Goal: Task Accomplishment & Management: Manage account settings

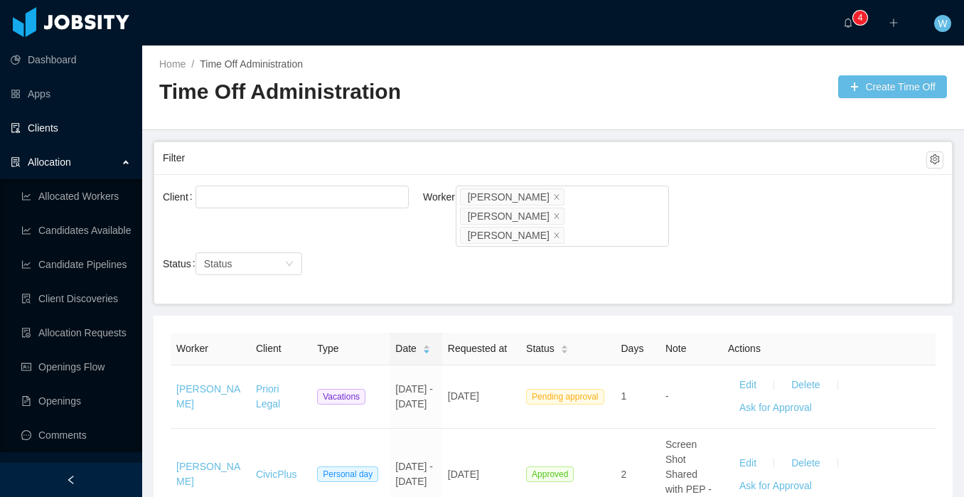
click at [70, 131] on link "Clients" at bounding box center [71, 128] width 120 height 28
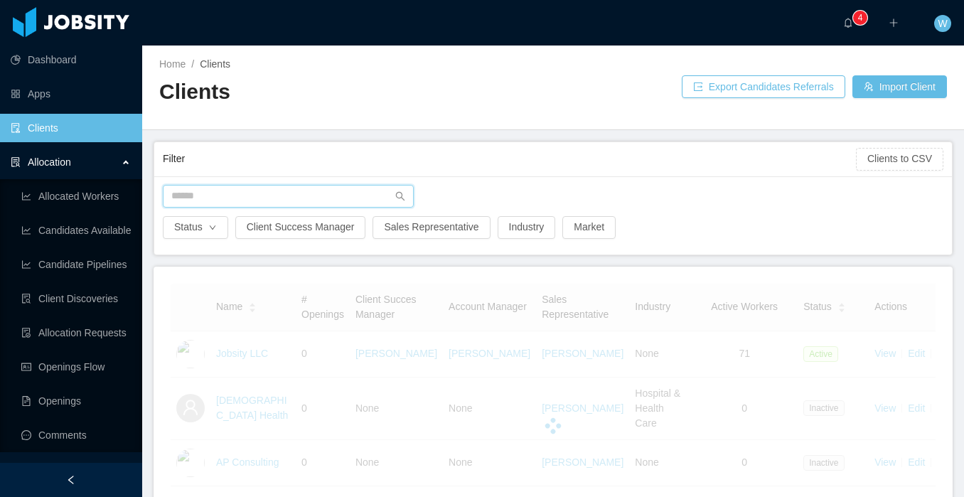
click at [201, 193] on input "text" at bounding box center [288, 196] width 251 height 23
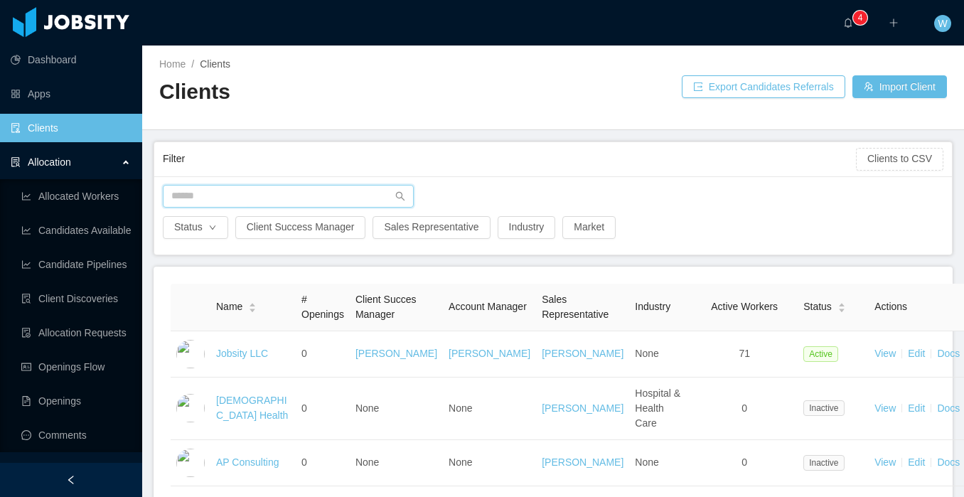
type input "*"
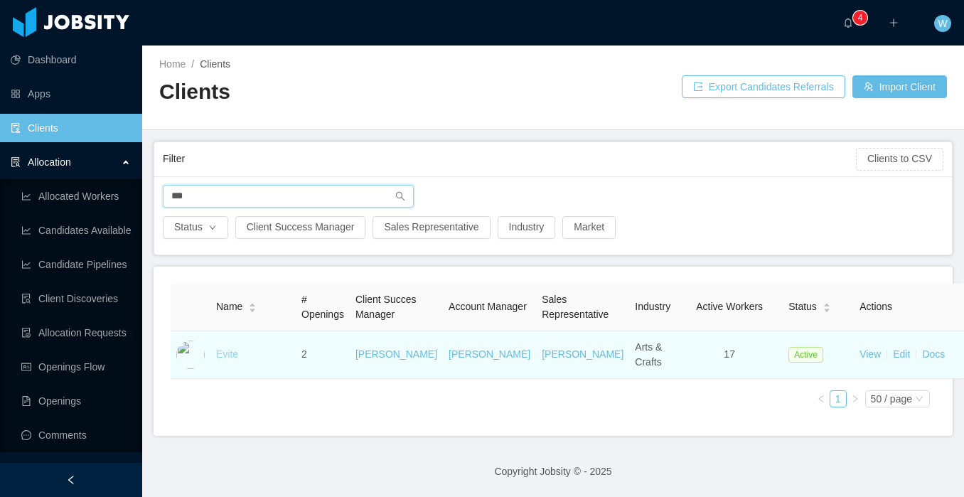
type input "***"
click at [226, 360] on link "Evite" at bounding box center [227, 353] width 22 height 11
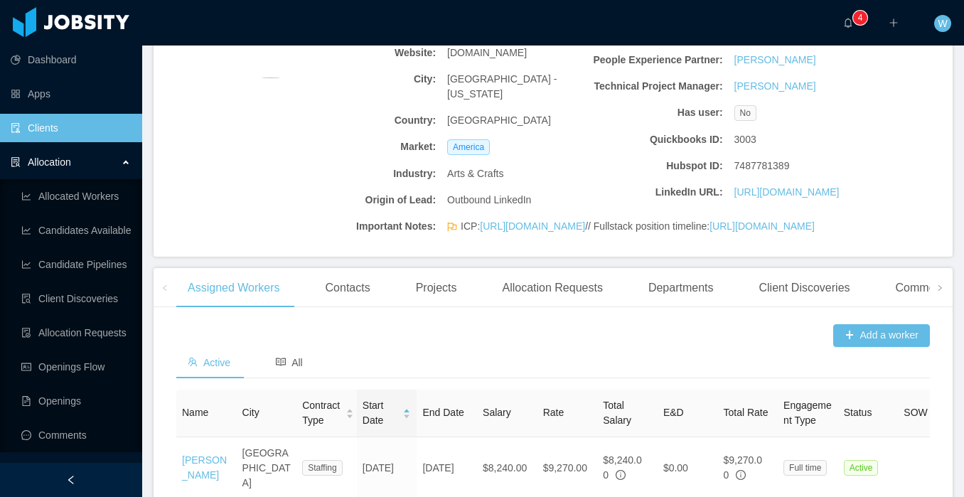
scroll to position [532, 0]
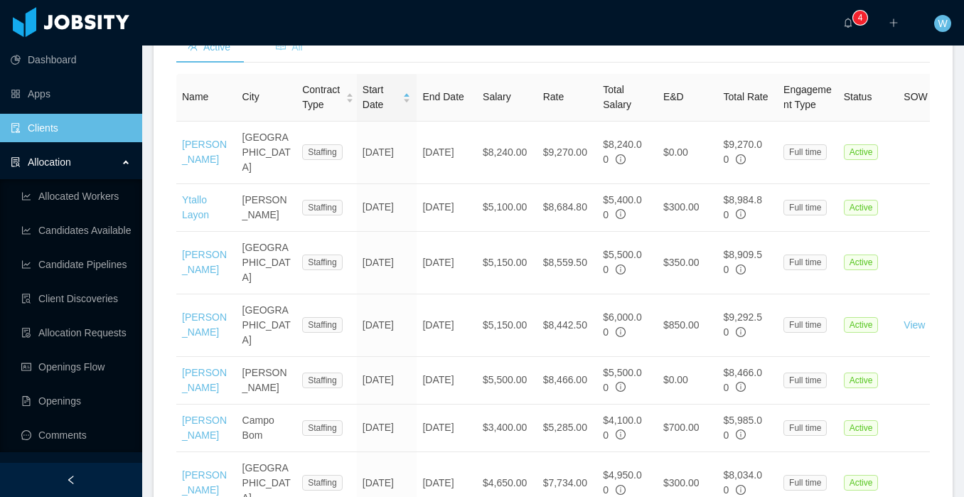
click at [292, 53] on span "All" at bounding box center [289, 46] width 27 height 11
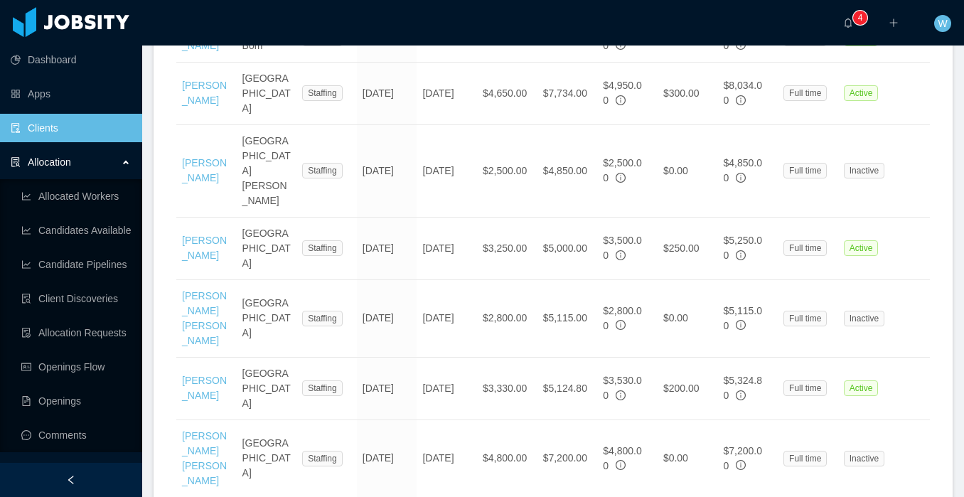
scroll to position [977, 0]
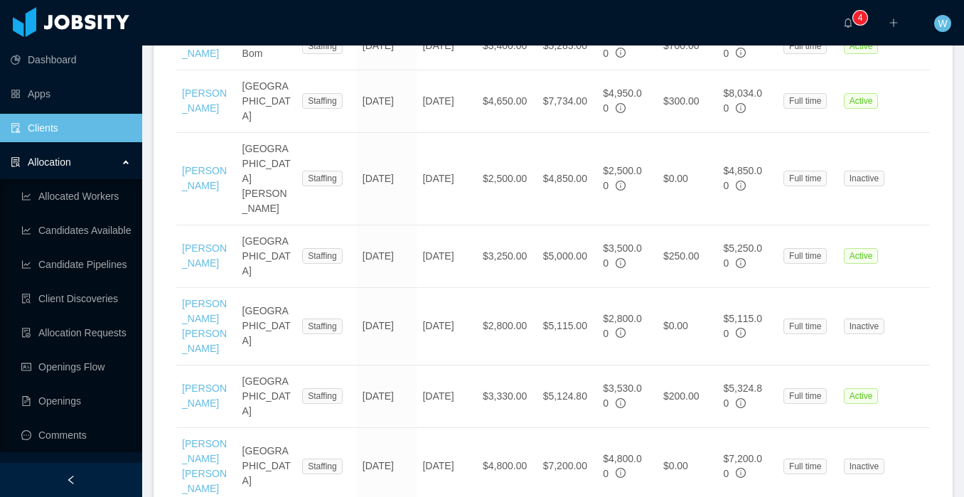
click at [199, 298] on link "[PERSON_NAME] [PERSON_NAME]" at bounding box center [204, 326] width 45 height 56
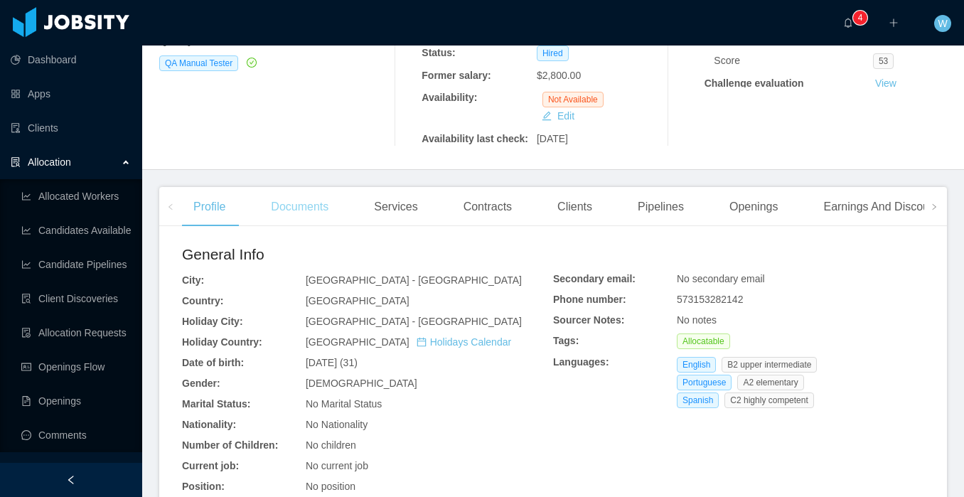
scroll to position [208, 0]
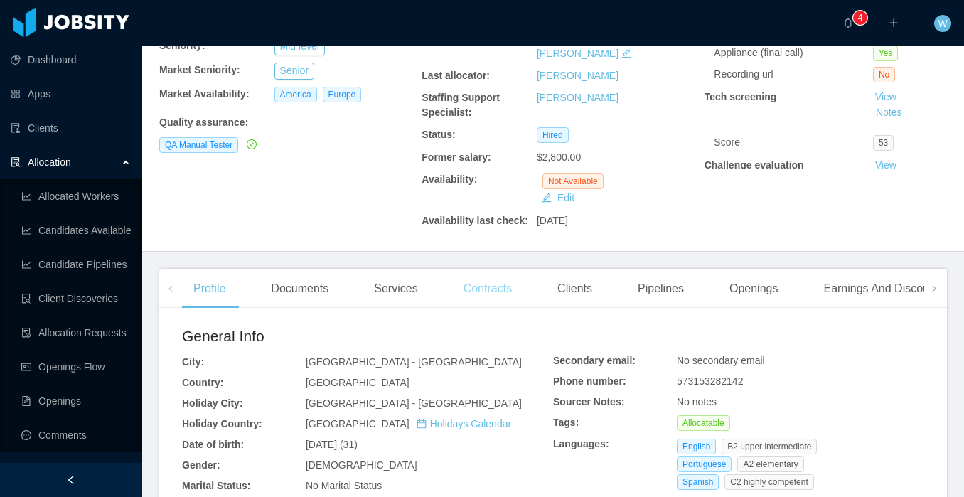
click at [498, 275] on div "Contracts" at bounding box center [487, 289] width 71 height 40
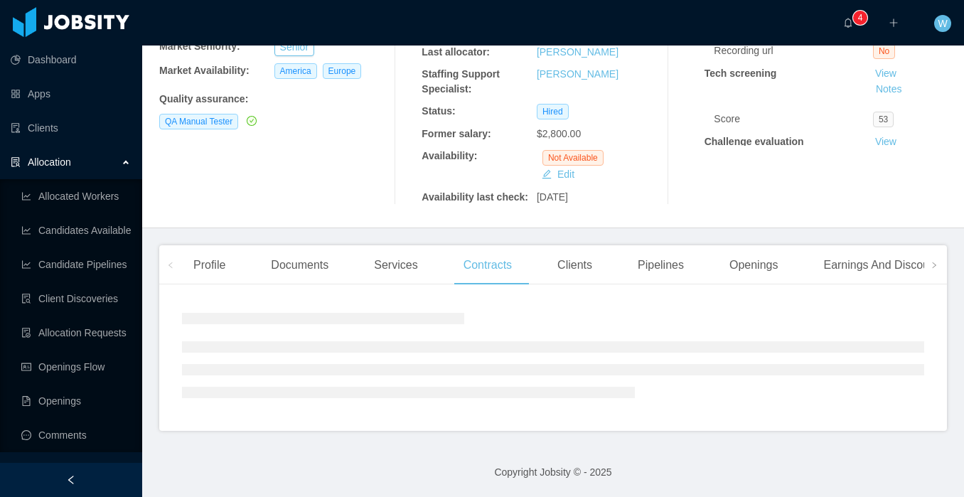
scroll to position [266, 0]
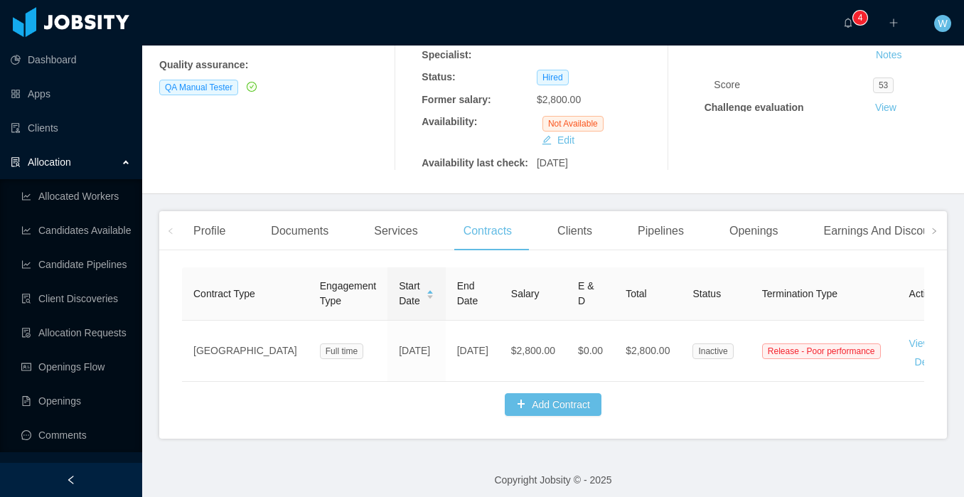
click at [581, 212] on div "Clients" at bounding box center [575, 231] width 58 height 40
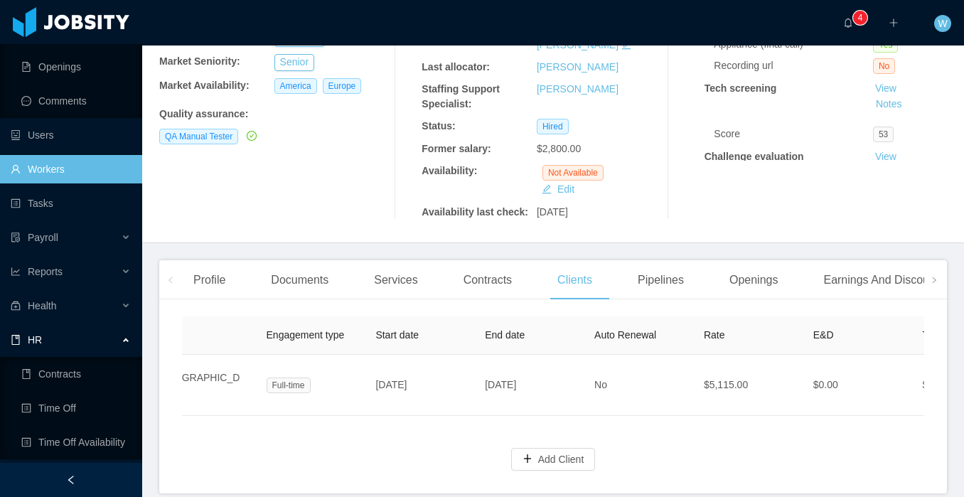
scroll to position [365, 0]
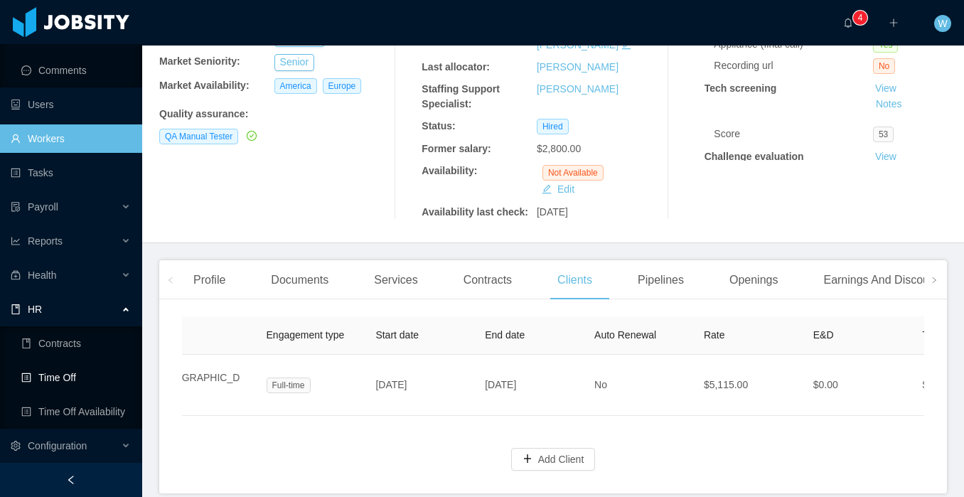
click at [72, 370] on link "Time Off" at bounding box center [75, 377] width 109 height 28
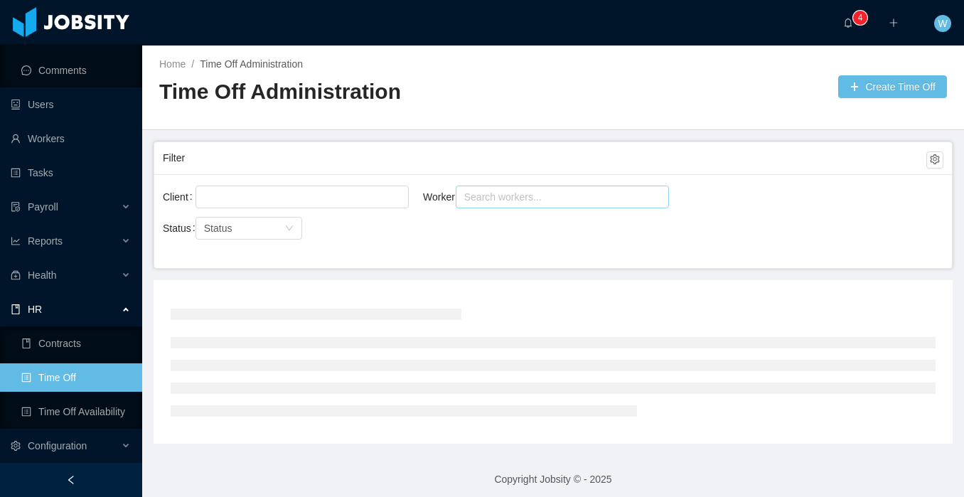
click at [554, 195] on div "Search workers..." at bounding box center [555, 197] width 183 height 14
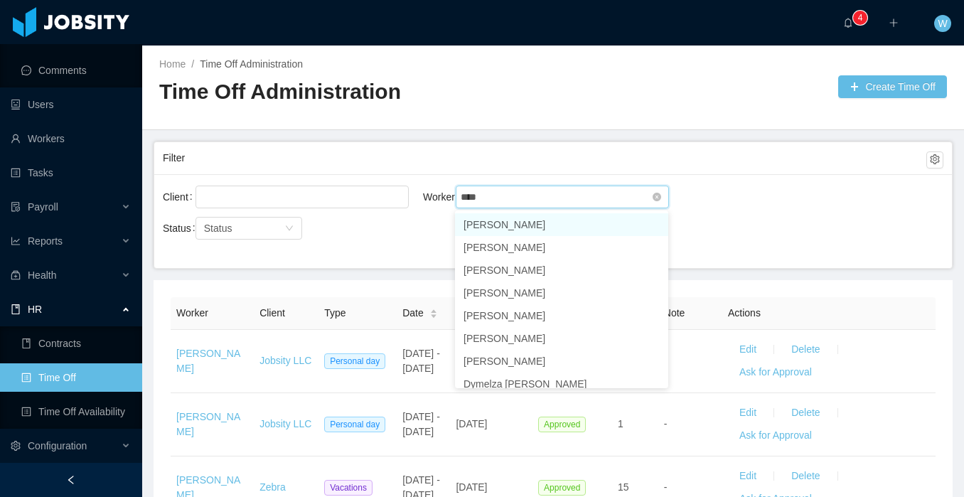
type input "*****"
click at [555, 218] on li "[PERSON_NAME]" at bounding box center [561, 224] width 213 height 23
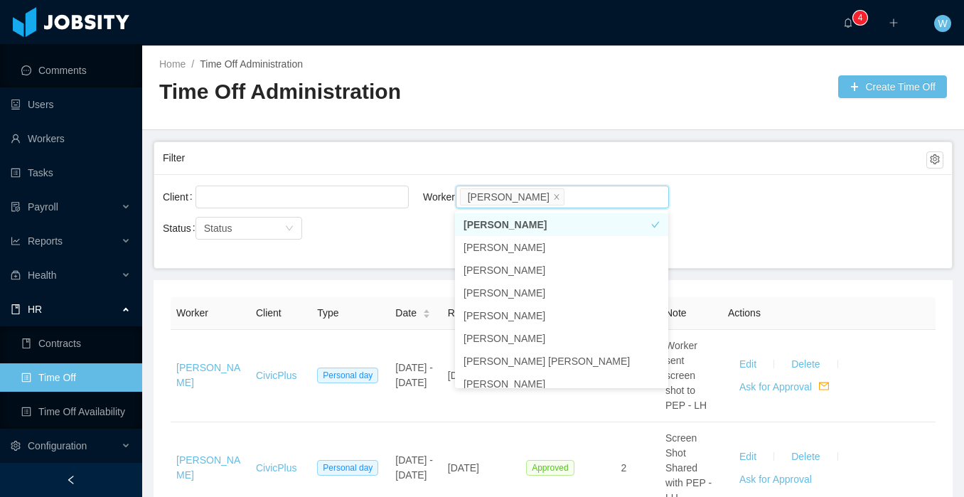
click at [736, 183] on div "Client Worker Search workers... [PERSON_NAME]" at bounding box center [553, 205] width 780 height 45
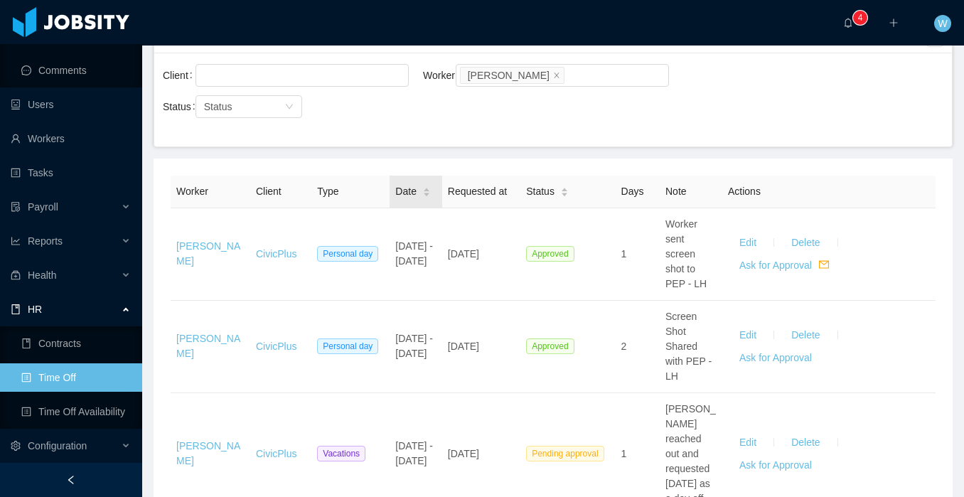
click at [427, 193] on icon "icon: caret-down" at bounding box center [426, 195] width 8 height 8
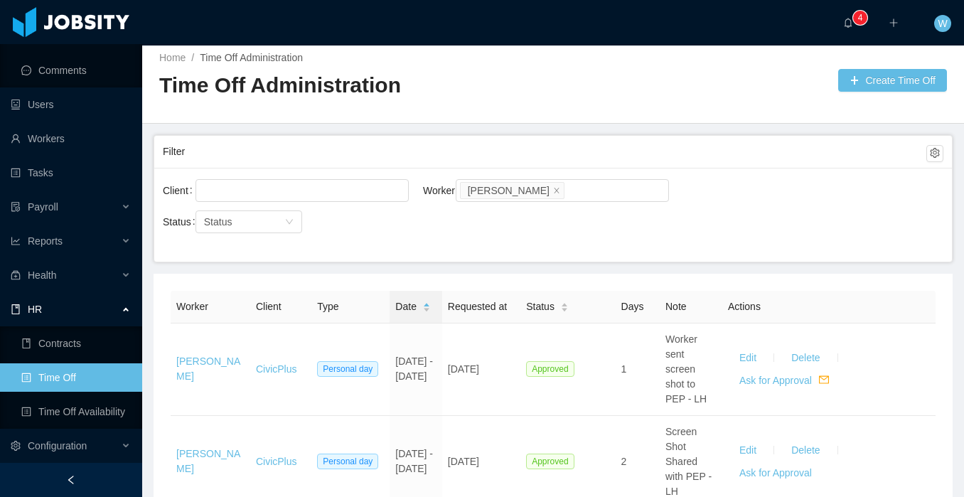
scroll to position [122, 0]
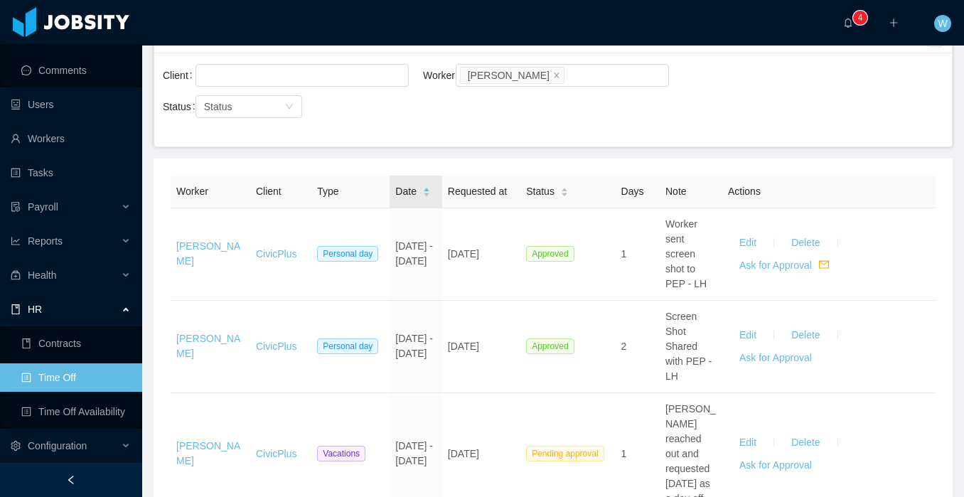
click at [426, 199] on div "Date" at bounding box center [413, 191] width 36 height 15
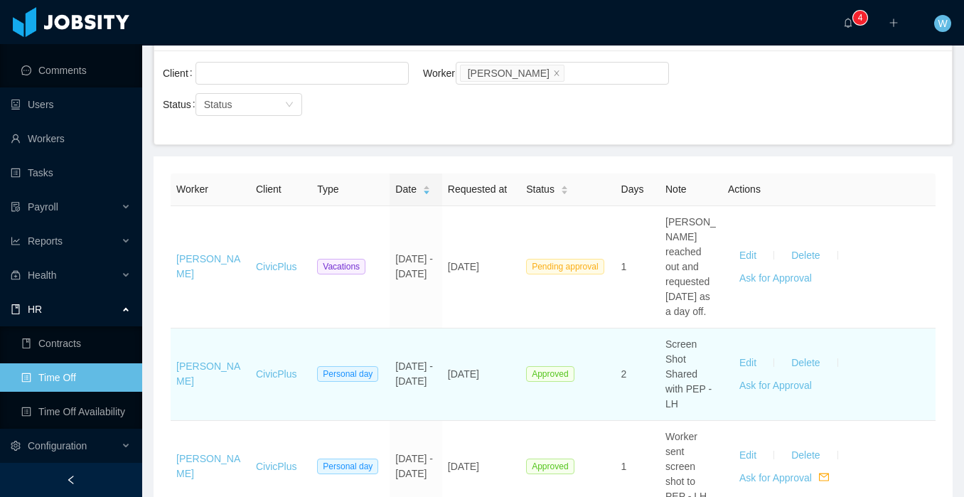
scroll to position [123, 0]
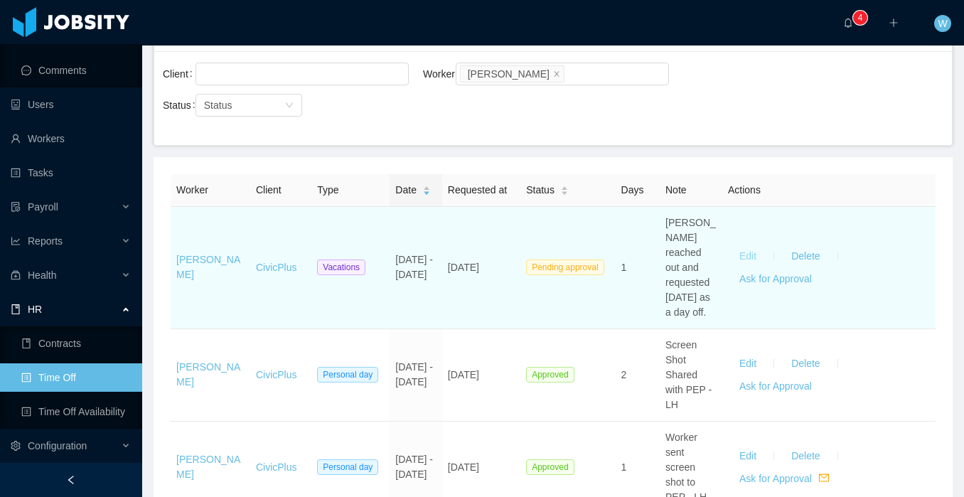
click at [753, 259] on button "Edit" at bounding box center [748, 255] width 40 height 23
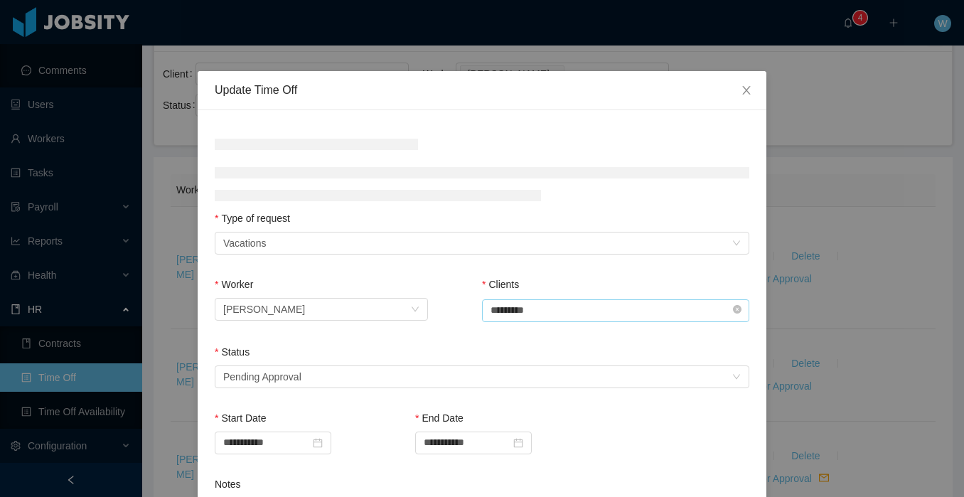
scroll to position [70, 0]
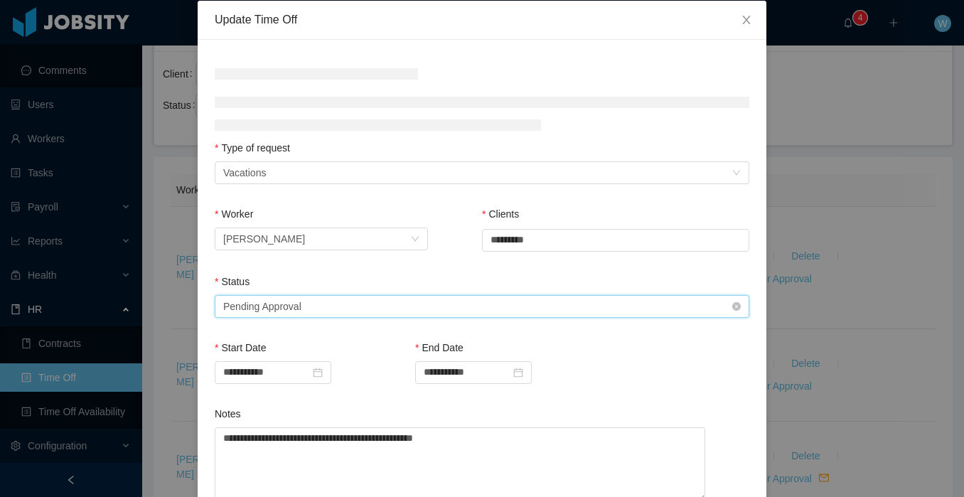
click at [560, 311] on div "Select status Pending Approval" at bounding box center [477, 306] width 508 height 21
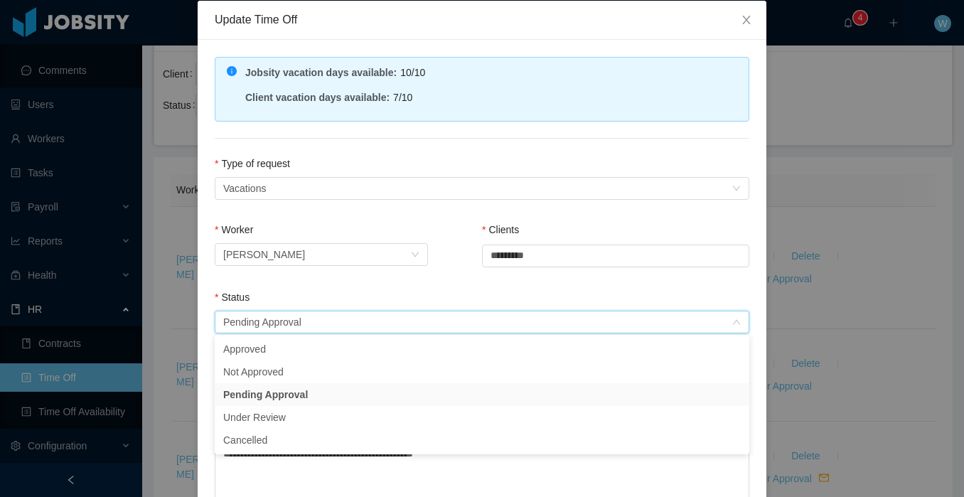
click at [872, 222] on div "**********" at bounding box center [482, 248] width 964 height 497
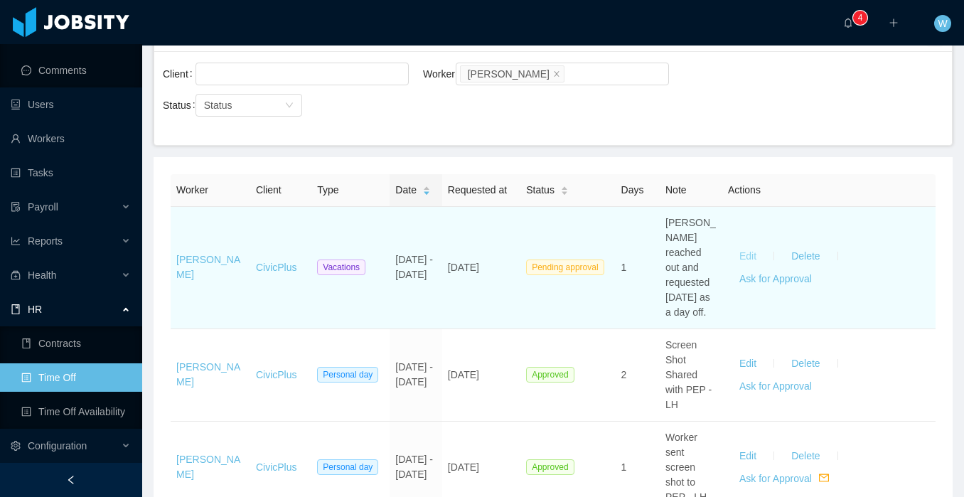
click at [751, 249] on button "Edit" at bounding box center [748, 255] width 40 height 23
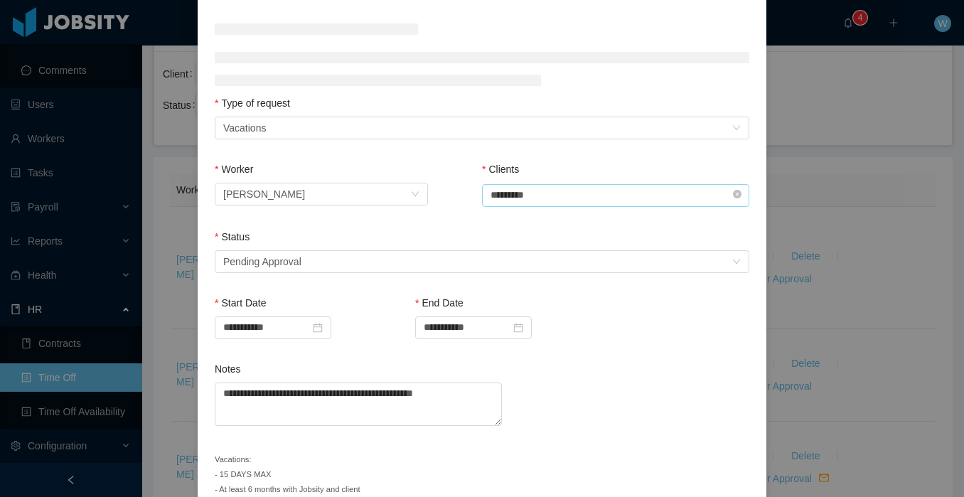
scroll to position [131, 0]
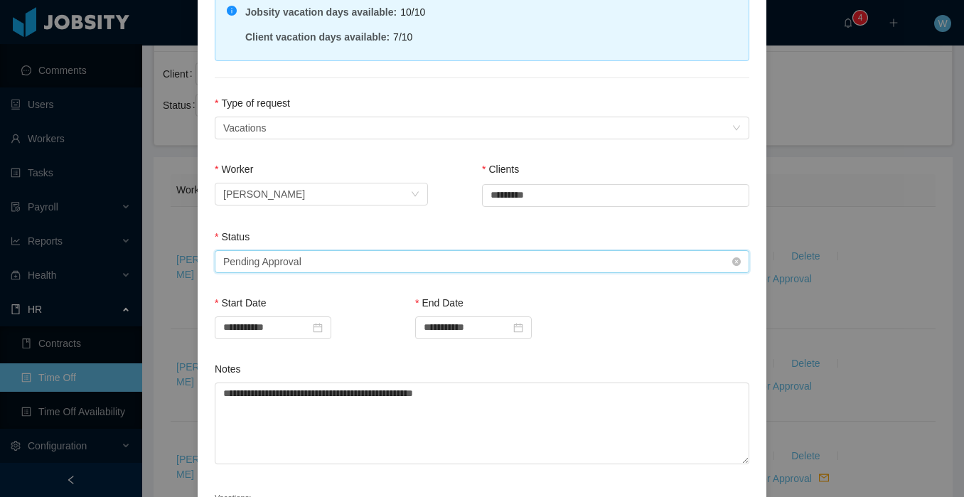
click at [488, 257] on div "Select status Pending Approval" at bounding box center [477, 261] width 508 height 21
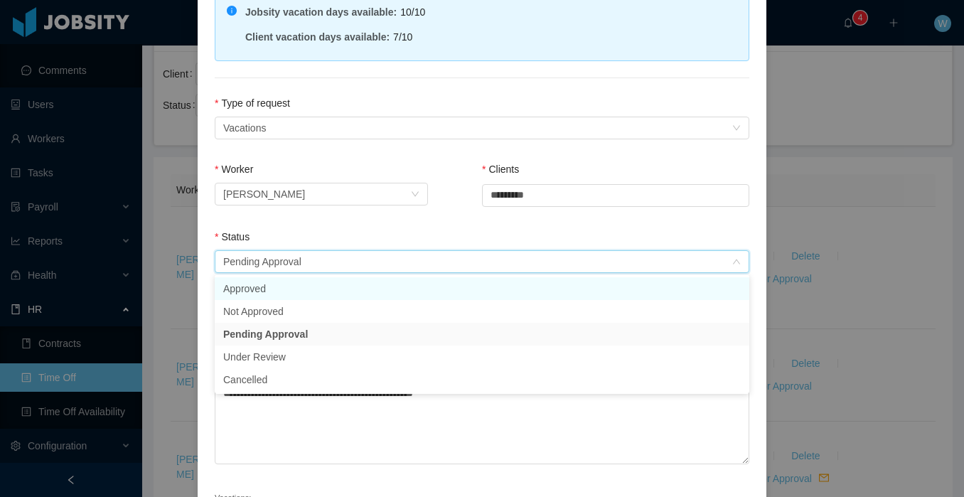
click at [460, 284] on li "Approved" at bounding box center [482, 288] width 534 height 23
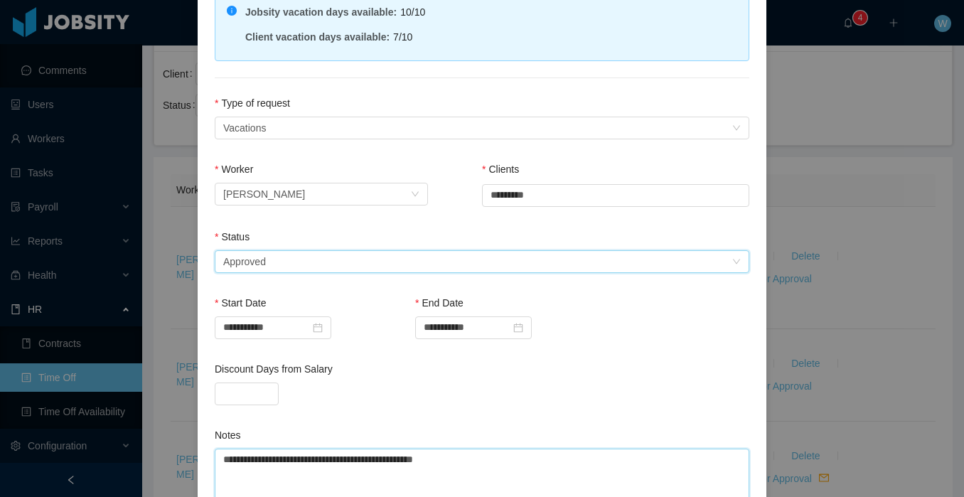
click at [522, 450] on textarea "**********" at bounding box center [482, 489] width 534 height 82
click at [509, 460] on textarea "**********" at bounding box center [482, 489] width 534 height 82
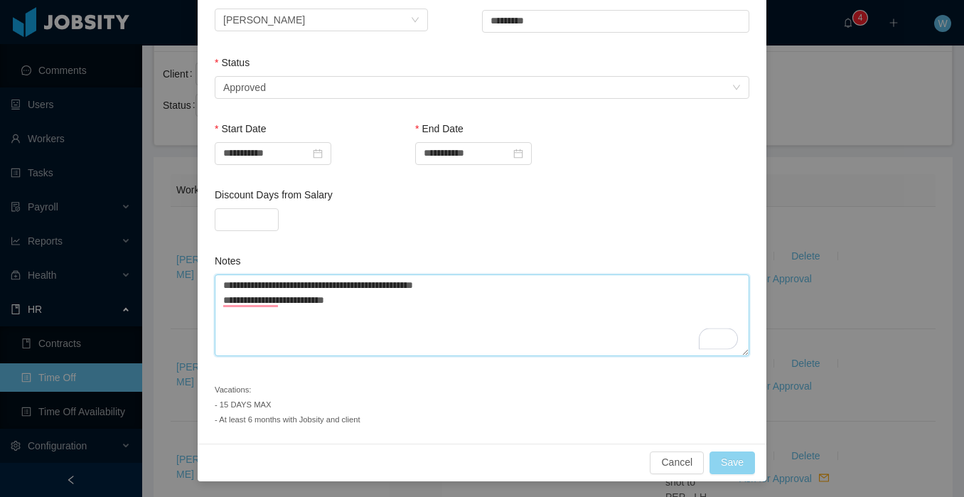
type textarea "**********"
click at [738, 468] on button "Save" at bounding box center [731, 462] width 45 height 23
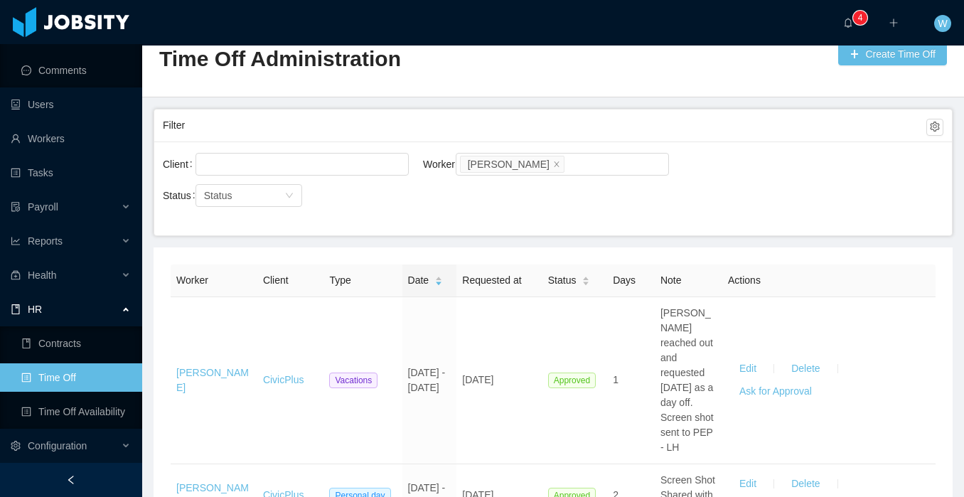
scroll to position [0, 0]
